Goal: Information Seeking & Learning: Learn about a topic

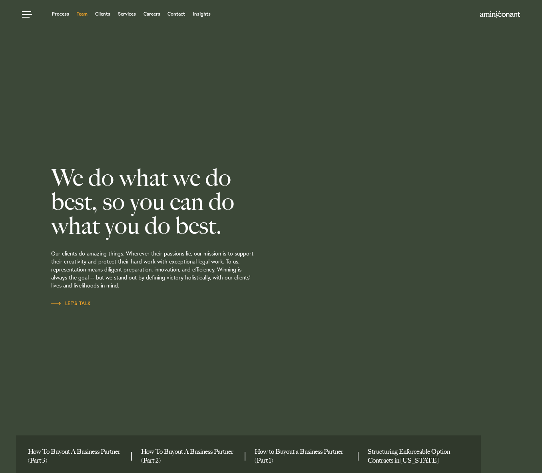
click at [82, 12] on link "Team" at bounding box center [82, 14] width 11 height 5
click at [178, 15] on link "Contact" at bounding box center [176, 14] width 18 height 5
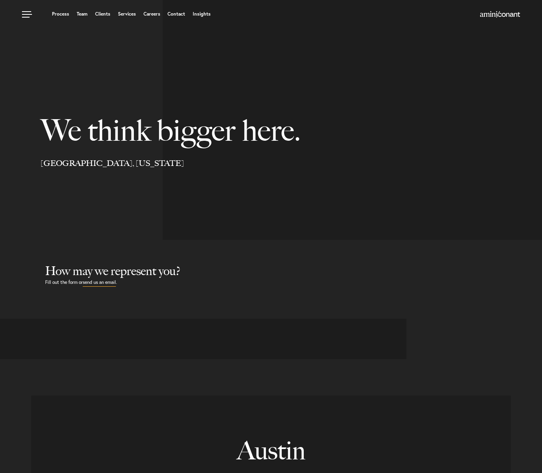
select select "Austin"
select select "Business and Civil Litigation"
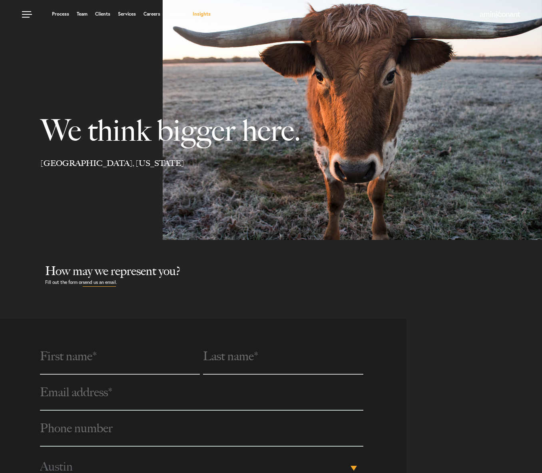
click at [195, 16] on link "Insights" at bounding box center [202, 14] width 18 height 5
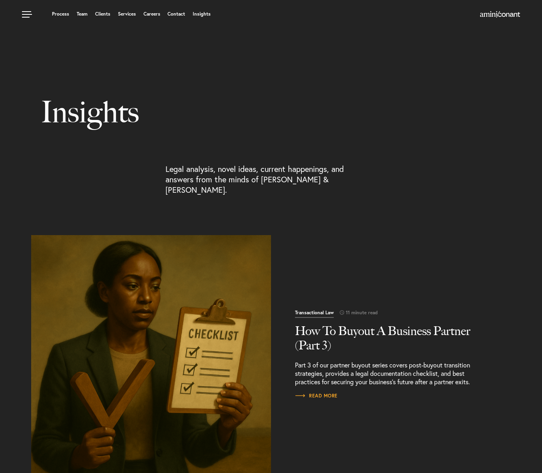
scroll to position [36, 0]
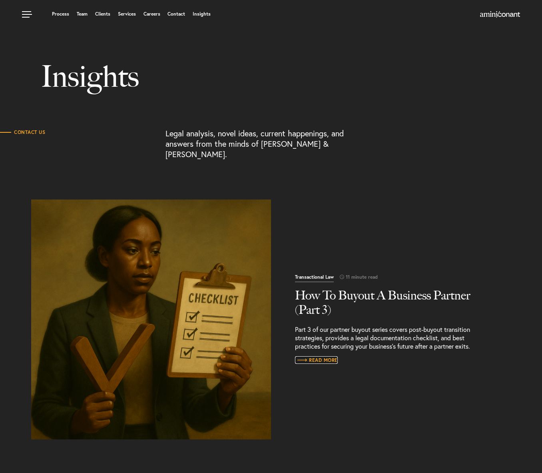
click at [322, 358] on span "Read More" at bounding box center [316, 360] width 43 height 5
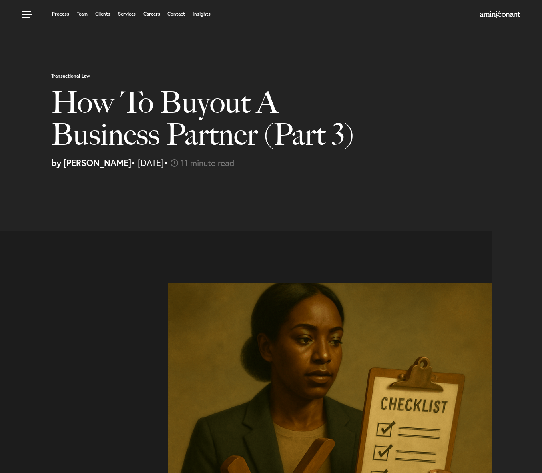
select select "US"
select select "Austin"
select select "Business and Civil Litigation"
drag, startPoint x: 120, startPoint y: 165, endPoint x: 162, endPoint y: 167, distance: 42.0
click at [162, 167] on p "by Joel Teklu • August 19, 2025 • 11 minute read" at bounding box center [293, 162] width 485 height 9
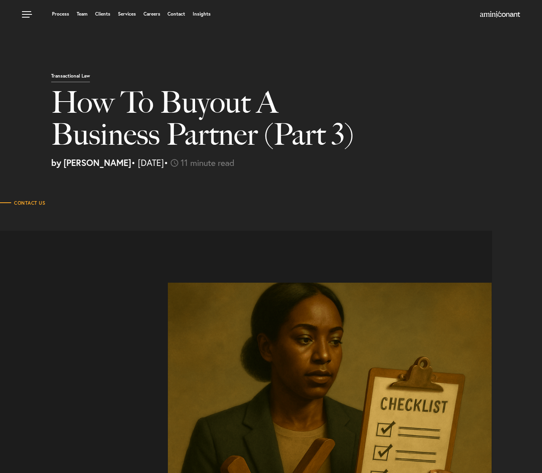
click at [162, 167] on p "by Joel Teklu • August 19, 2025 • 11 minute read" at bounding box center [293, 162] width 485 height 9
drag, startPoint x: 112, startPoint y: 163, endPoint x: 174, endPoint y: 163, distance: 61.9
click at [174, 163] on p "by Joel Teklu • August 19, 2025 • 11 minute read" at bounding box center [293, 162] width 485 height 9
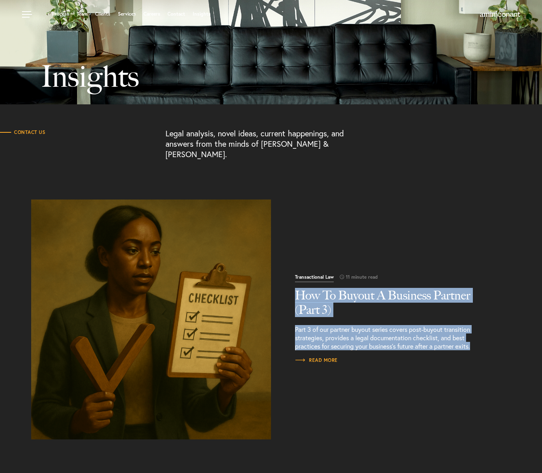
drag, startPoint x: 292, startPoint y: 283, endPoint x: 477, endPoint y: 336, distance: 192.0
click at [477, 336] on div "Transactional Law 11 minute read How To Buyout A Business Partner (Part 3) Part…" at bounding box center [391, 319] width 240 height 109
click at [477, 336] on p "Part 3 of our partner buyout series covers post-buyout transition strategies, p…" at bounding box center [391, 337] width 192 height 25
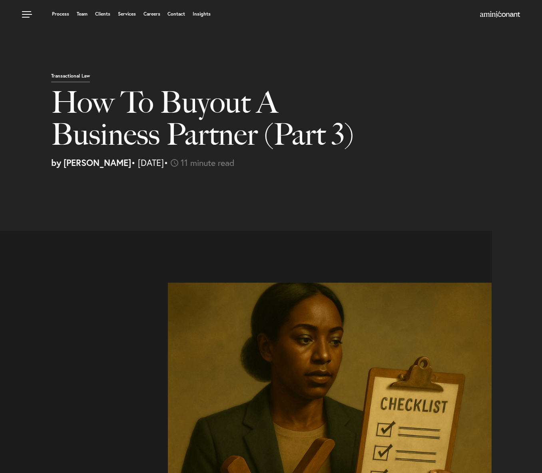
select select "US"
select select "Austin"
select select "Business and Civil Litigation"
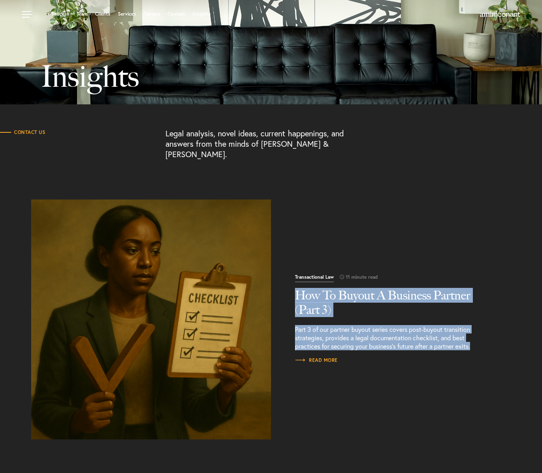
drag, startPoint x: 294, startPoint y: 286, endPoint x: 476, endPoint y: 340, distance: 189.6
click at [476, 340] on div "Transactional Law 11 minute read How To Buyout A Business Partner (Part 3) Part…" at bounding box center [391, 319] width 240 height 109
